Goal: Find specific page/section: Find specific page/section

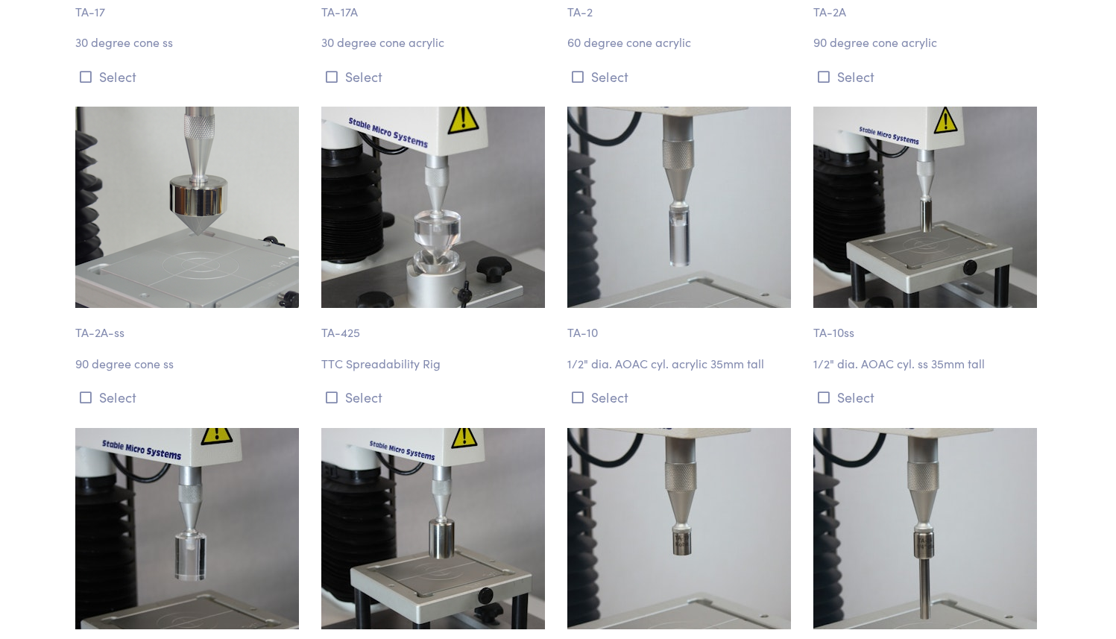
scroll to position [1186, 0]
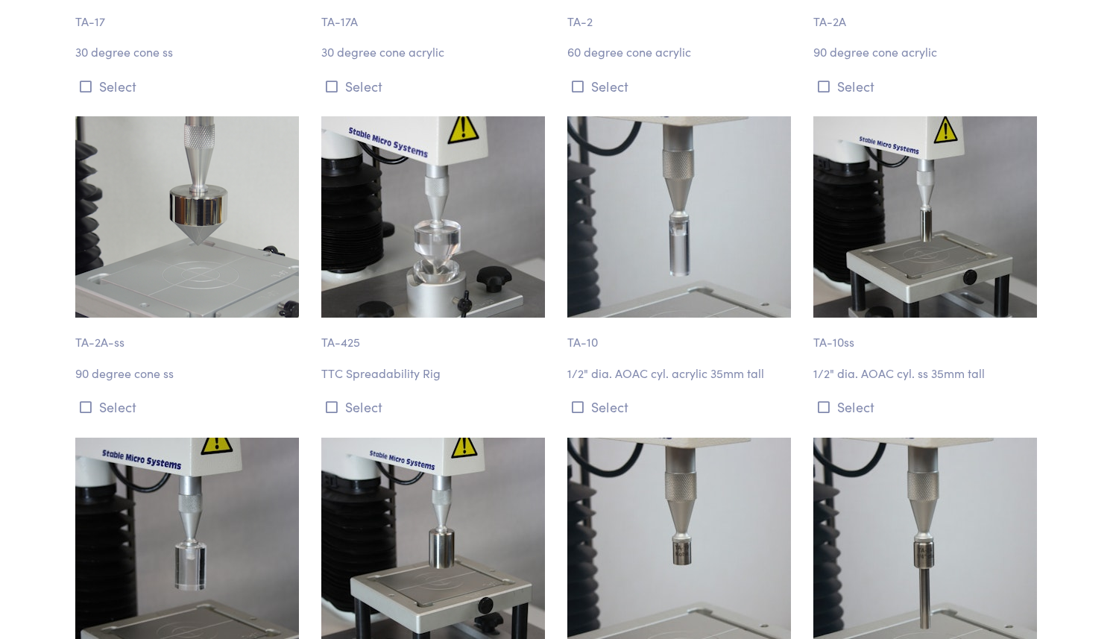
click at [458, 234] on img at bounding box center [433, 216] width 224 height 201
click at [409, 238] on img at bounding box center [433, 216] width 224 height 201
click at [370, 373] on p "TTC Spreadability Rig" at bounding box center [435, 373] width 228 height 19
click at [355, 350] on p "TA-425" at bounding box center [435, 334] width 228 height 34
click at [345, 348] on p "TA-425" at bounding box center [435, 334] width 228 height 34
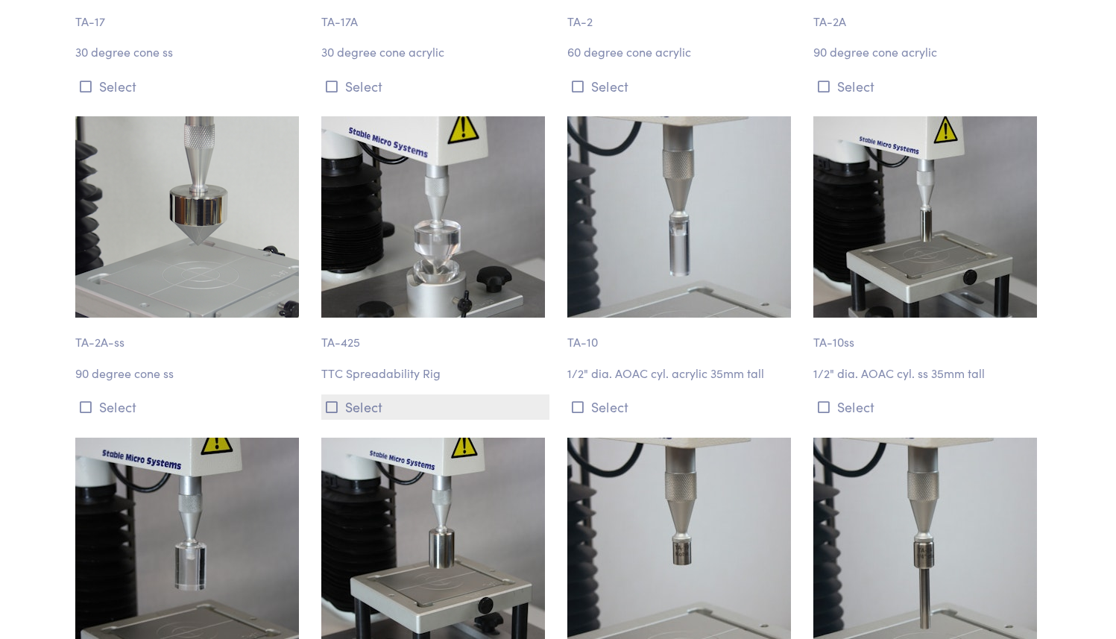
click at [335, 400] on icon at bounding box center [332, 406] width 12 height 13
click at [373, 402] on button "Select" at bounding box center [435, 406] width 228 height 25
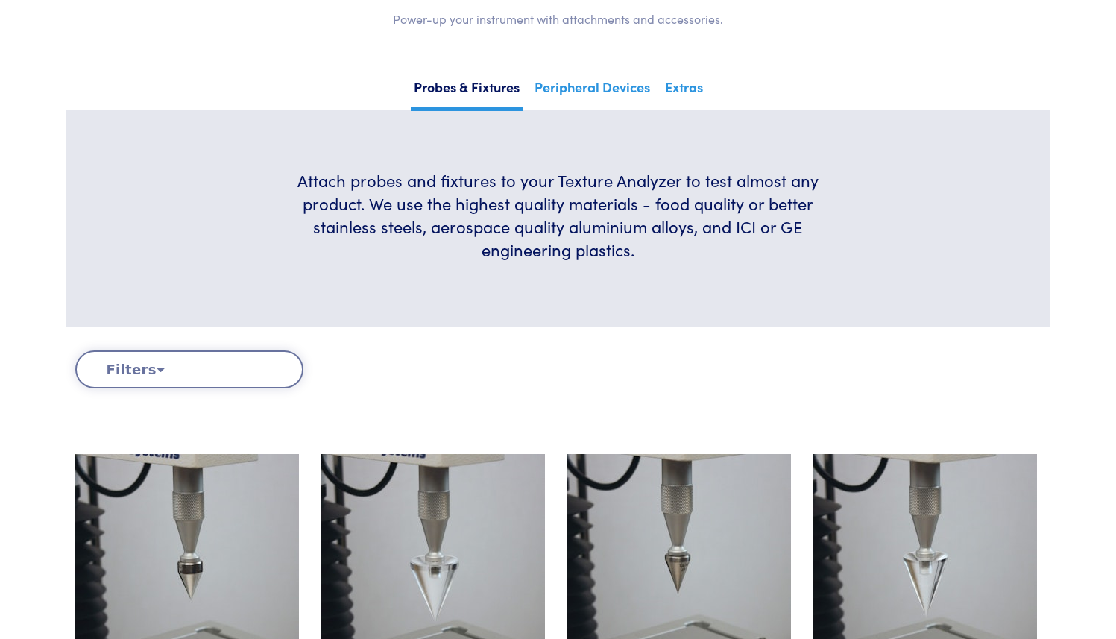
scroll to position [0, 0]
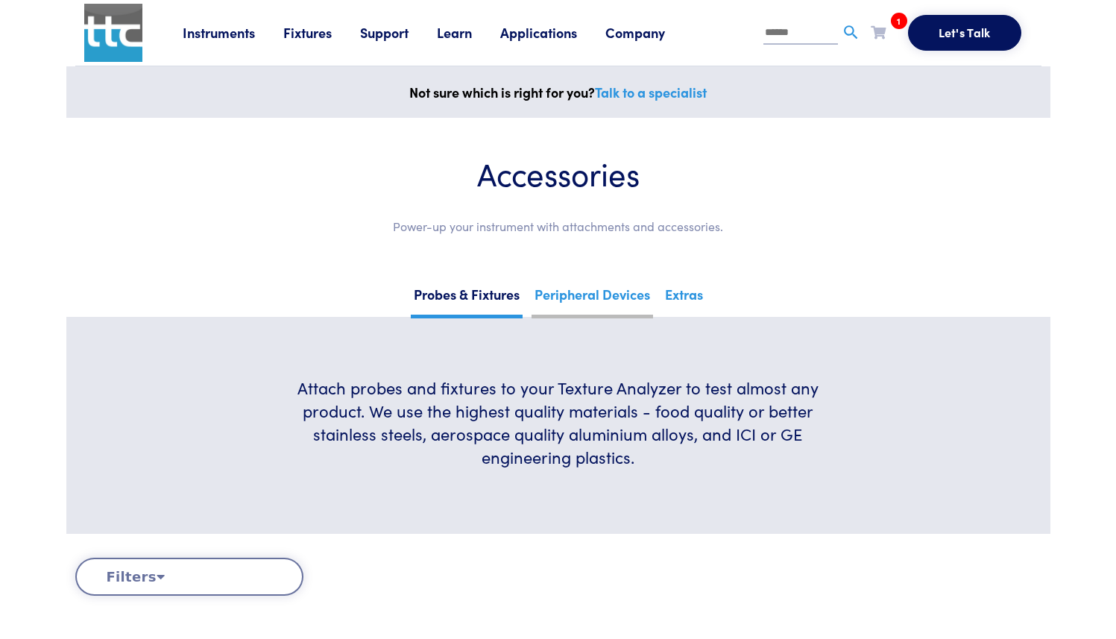
click at [604, 303] on link "Peripheral Devices" at bounding box center [591, 300] width 121 height 37
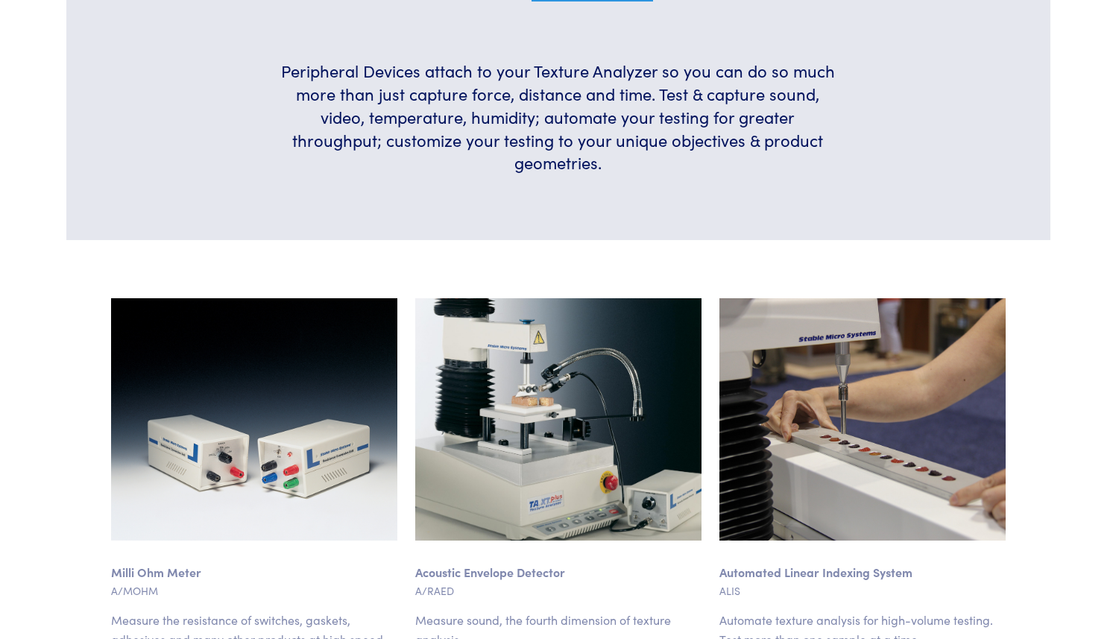
scroll to position [320, 0]
